Goal: Task Accomplishment & Management: Use online tool/utility

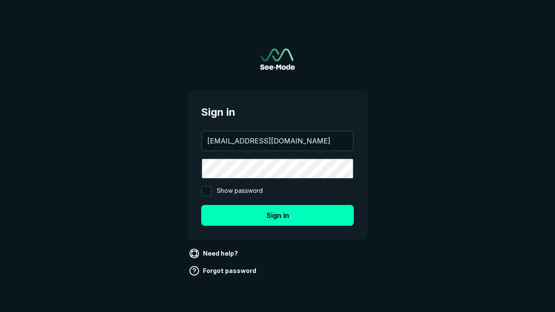
type input "[EMAIL_ADDRESS][DOMAIN_NAME]"
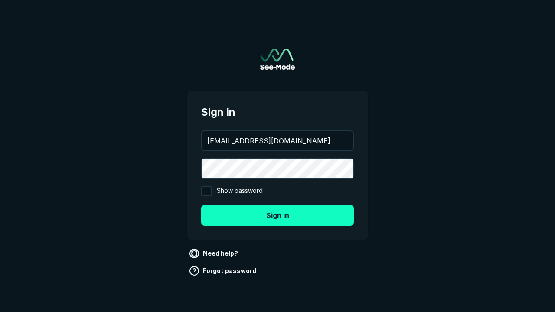
click at [277, 215] on button "Sign in" at bounding box center [277, 215] width 153 height 21
